Goal: Task Accomplishment & Management: Manage account settings

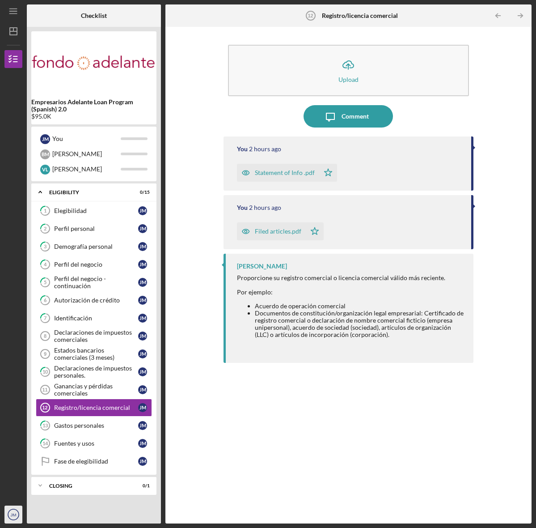
click at [10, 516] on icon "JM" at bounding box center [13, 514] width 18 height 22
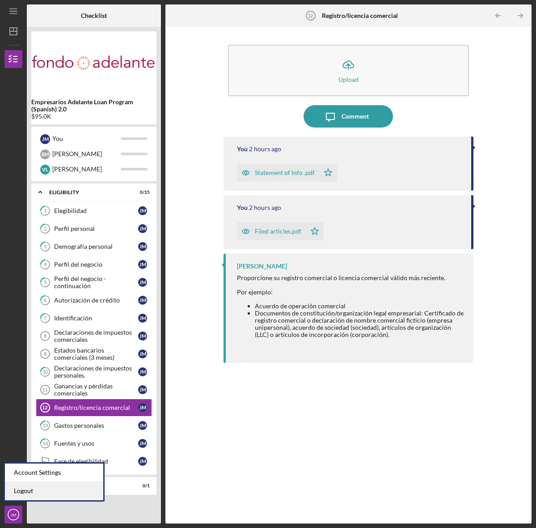
click at [23, 489] on link "Logout" at bounding box center [54, 491] width 98 height 18
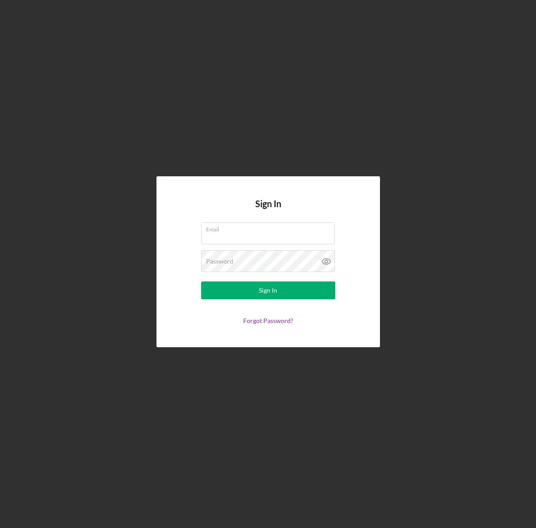
type input "[EMAIL_ADDRESS][DOMAIN_NAME]"
